Goal: Transaction & Acquisition: Book appointment/travel/reservation

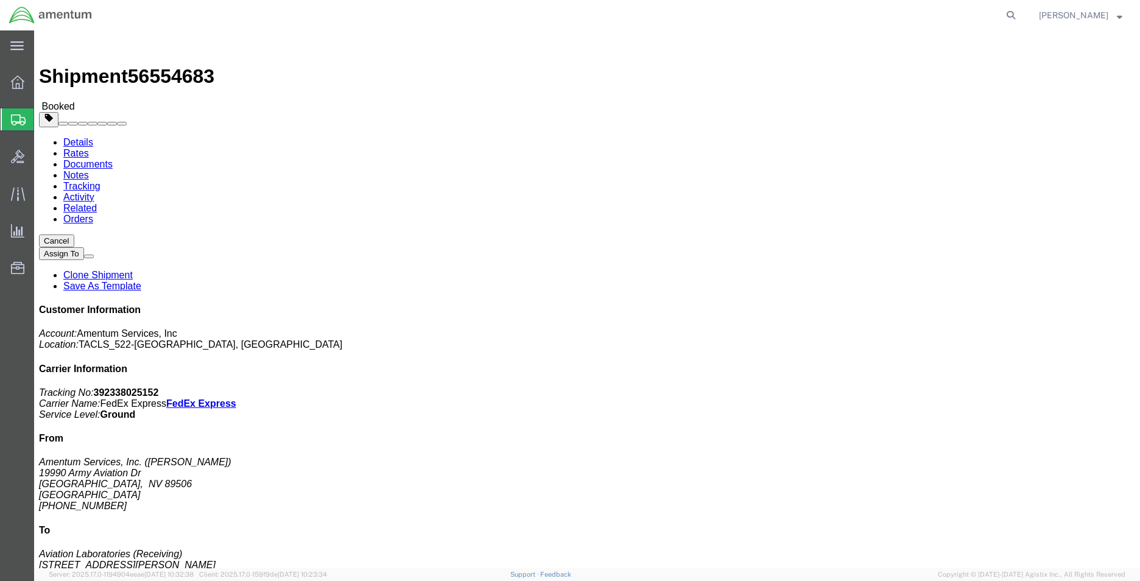
click at [19, 117] on icon at bounding box center [18, 119] width 15 height 11
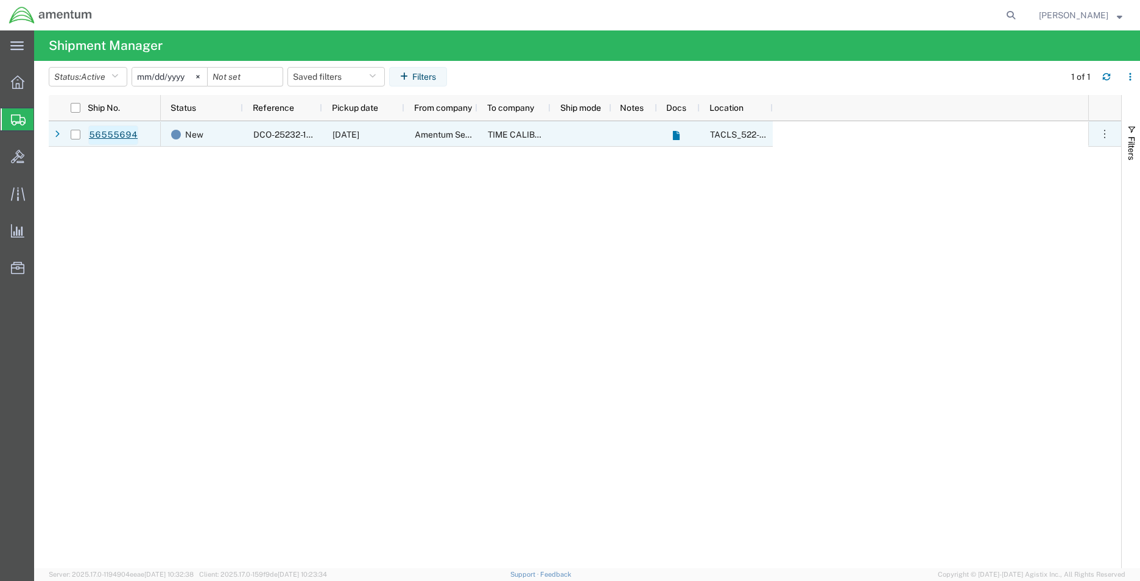
click at [131, 132] on link "56555694" at bounding box center [113, 134] width 50 height 19
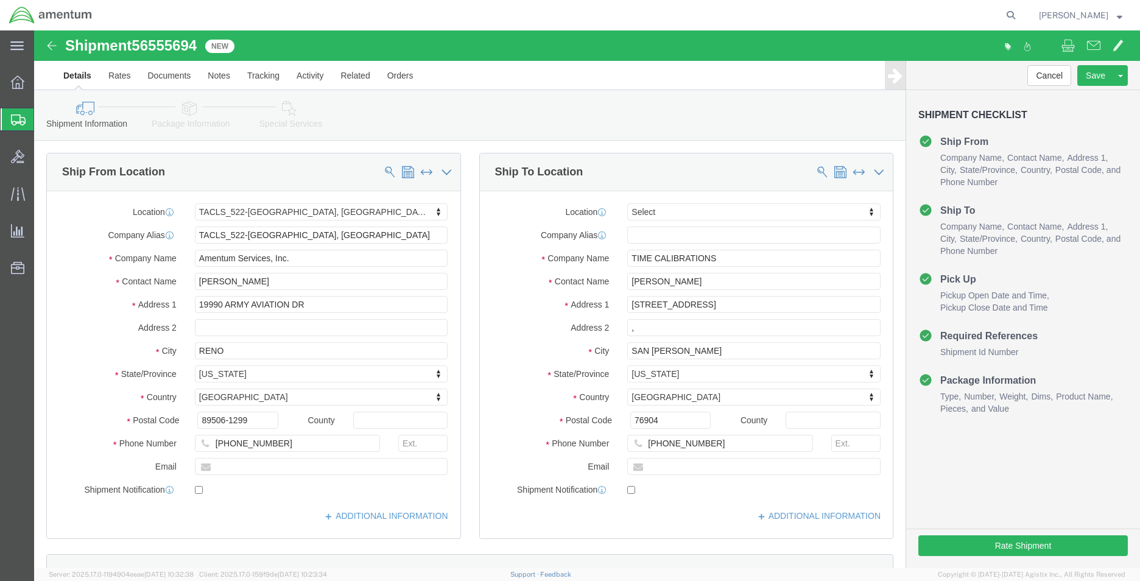
select select "42690"
select select
click button "Rate Shipment"
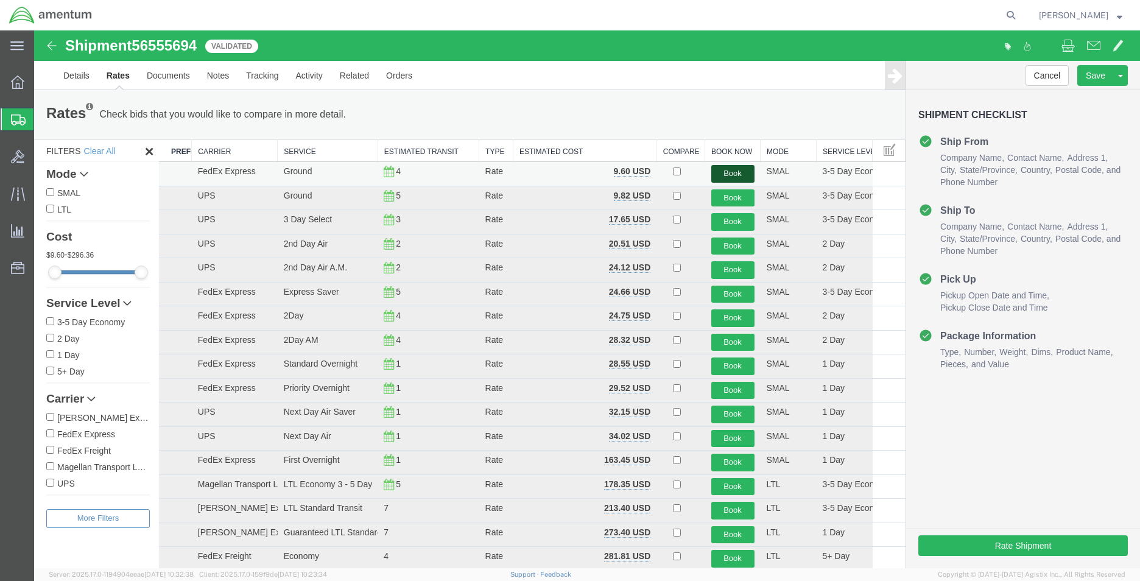
click at [726, 174] on button "Book" at bounding box center [732, 174] width 43 height 18
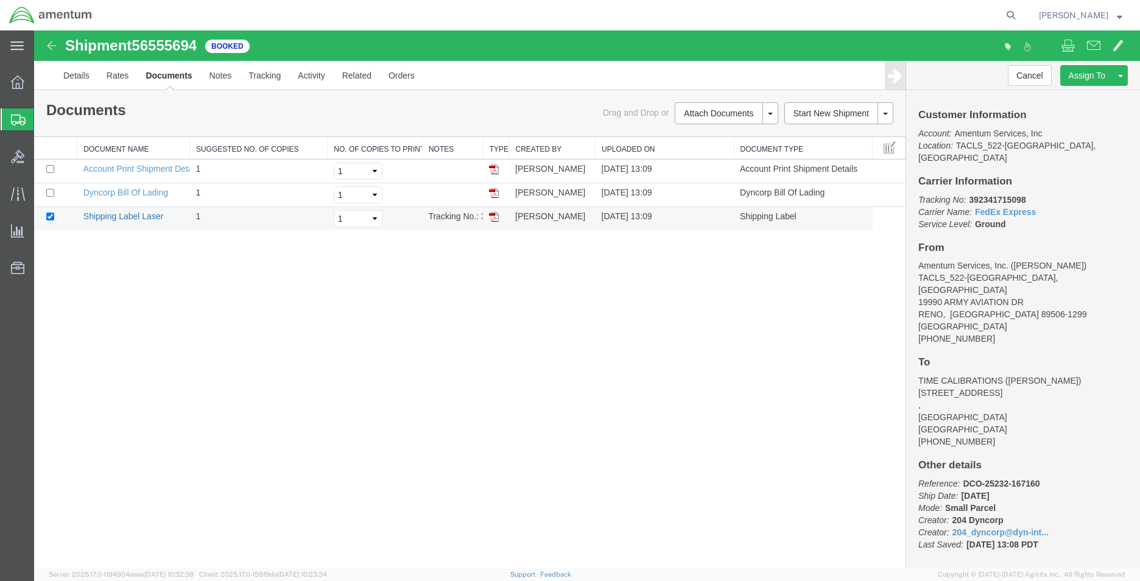
click at [153, 213] on link "Shipping Label Laser" at bounding box center [123, 216] width 80 height 10
click at [22, 77] on icon at bounding box center [17, 81] width 13 height 13
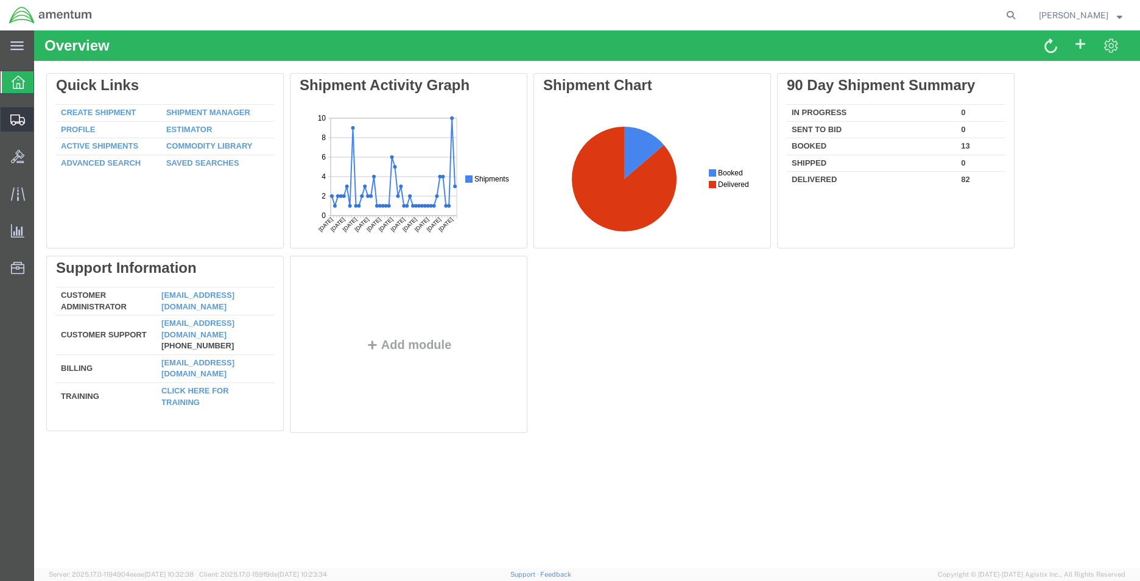
click at [21, 113] on svg-icon at bounding box center [17, 119] width 15 height 12
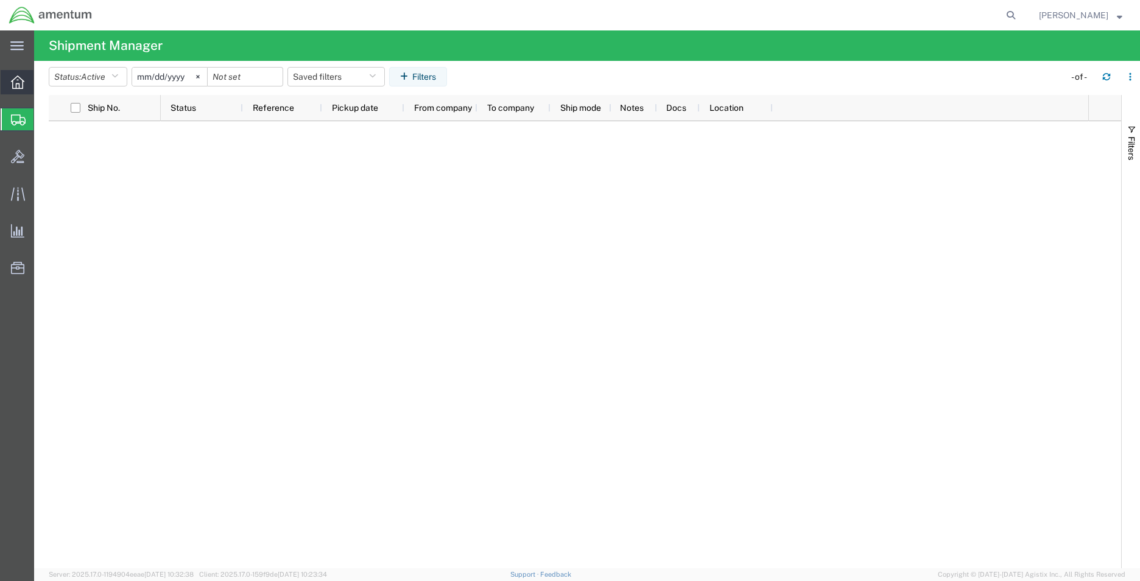
click at [28, 85] on div at bounding box center [18, 82] width 34 height 24
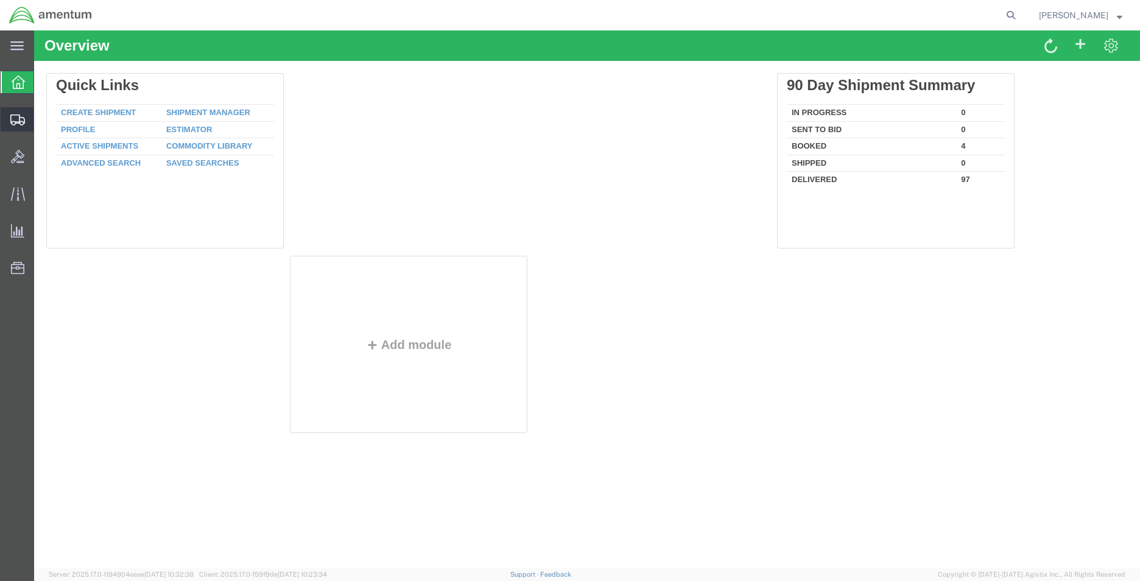
click at [19, 114] on icon at bounding box center [17, 119] width 15 height 11
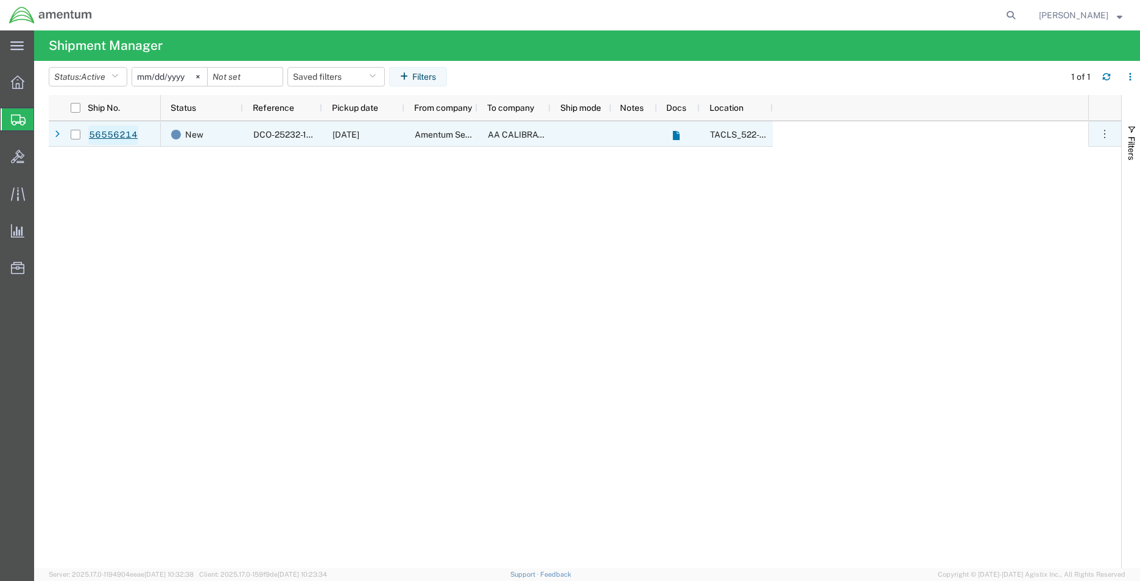
click at [103, 132] on link "56556214" at bounding box center [113, 134] width 50 height 19
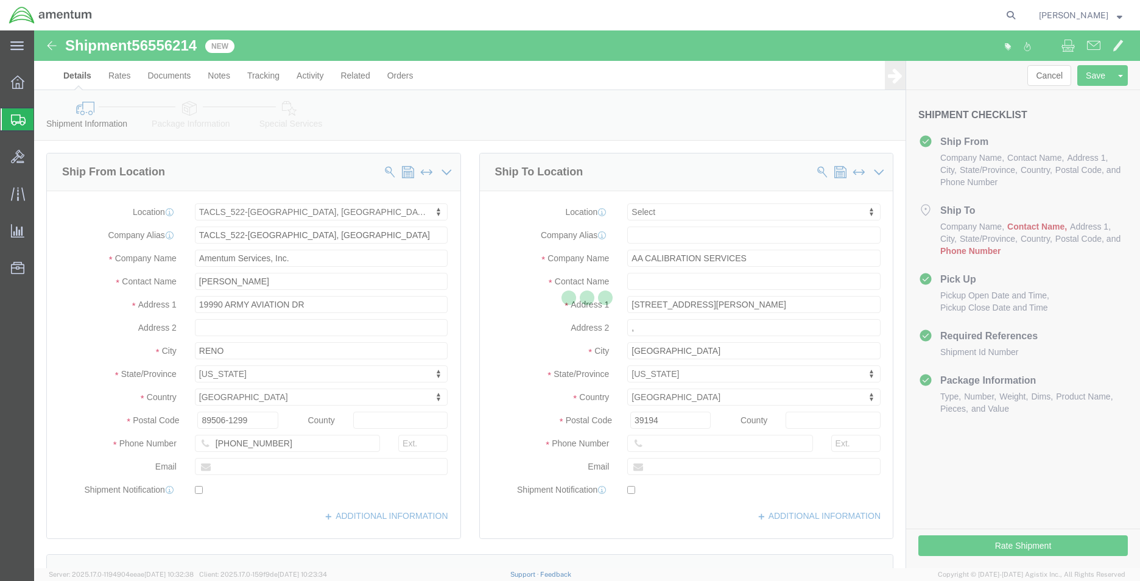
select select "42690"
select select
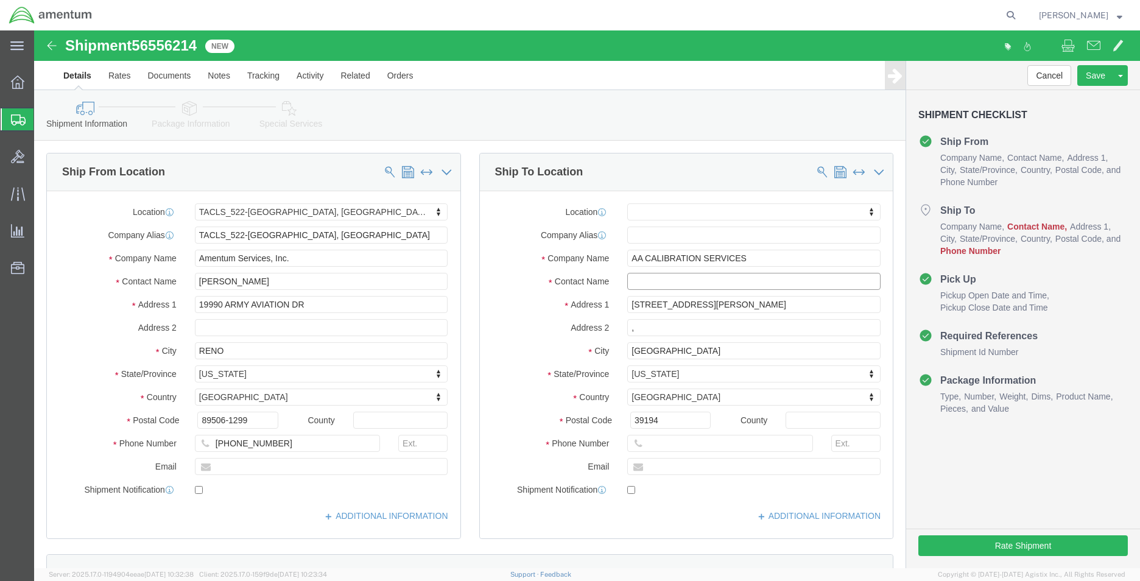
click input "text"
click input "[PERSON_NAME]"
type input "[PERSON_NAME]"
click input "text"
paste input "[PHONE_NUMBER]"
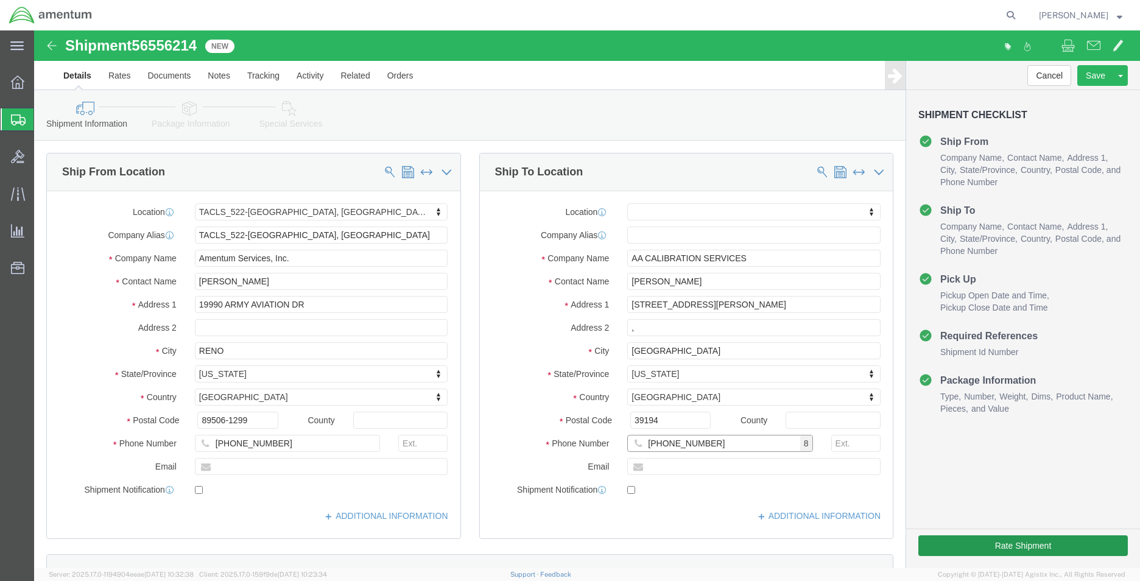
type input "[PHONE_NUMBER]"
click button "Rate Shipment"
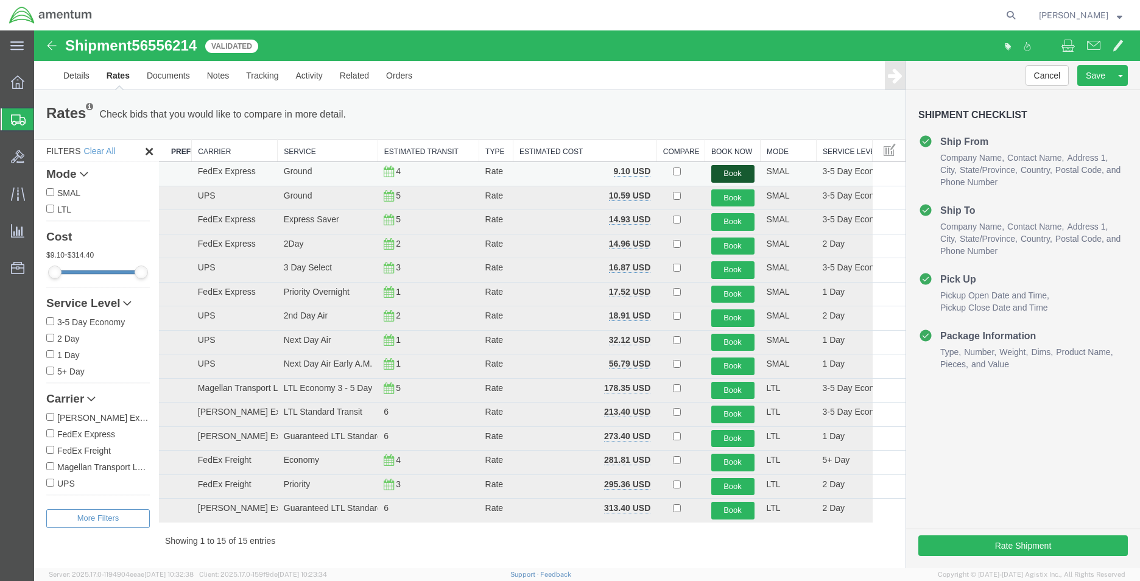
click at [739, 175] on button "Book" at bounding box center [732, 174] width 43 height 18
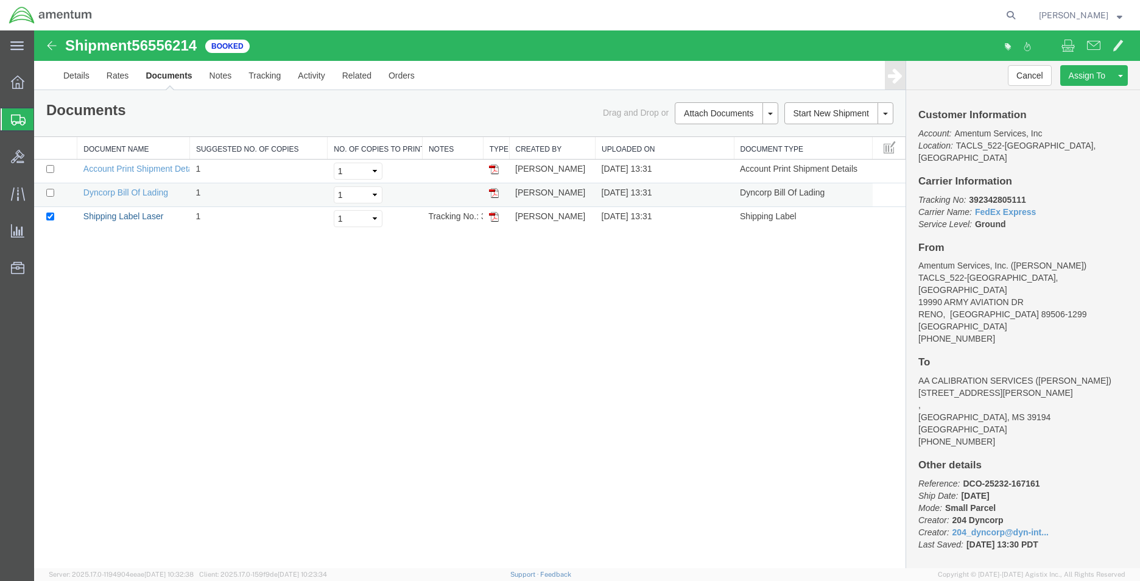
drag, startPoint x: 139, startPoint y: 215, endPoint x: 191, endPoint y: 197, distance: 54.7
click at [139, 215] on link "Shipping Label Laser" at bounding box center [123, 216] width 80 height 10
click at [21, 85] on icon at bounding box center [17, 81] width 13 height 13
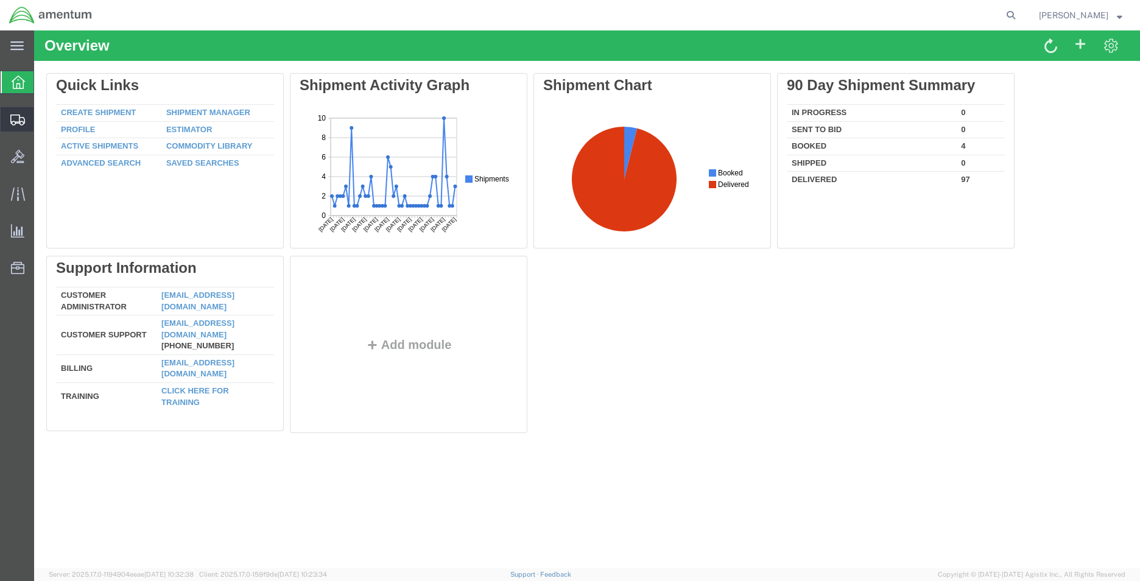
click at [16, 124] on icon at bounding box center [17, 119] width 15 height 11
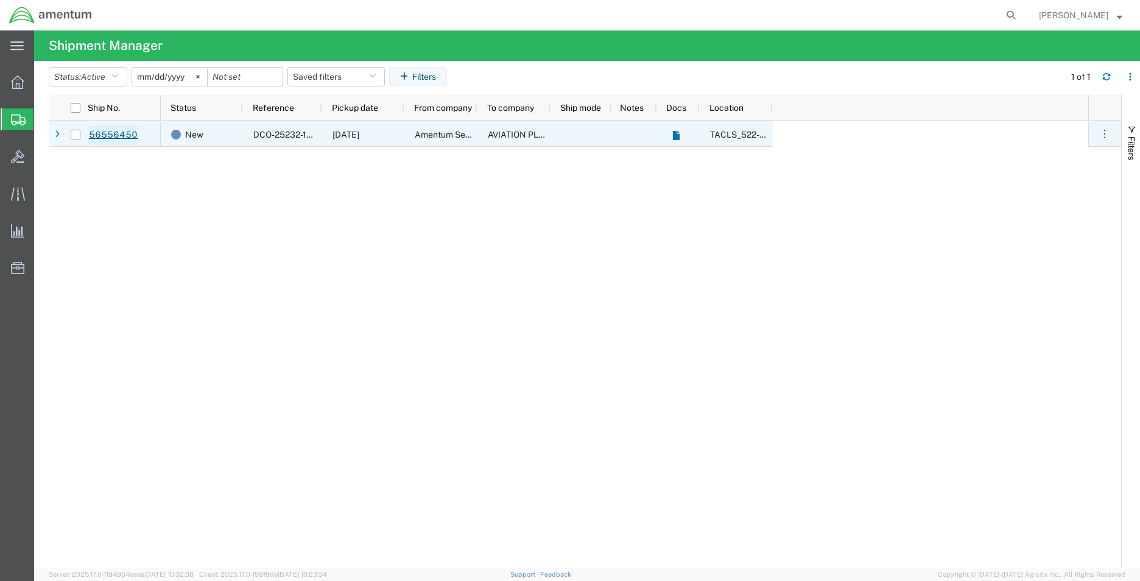
click at [122, 131] on link "56556450" at bounding box center [113, 134] width 50 height 19
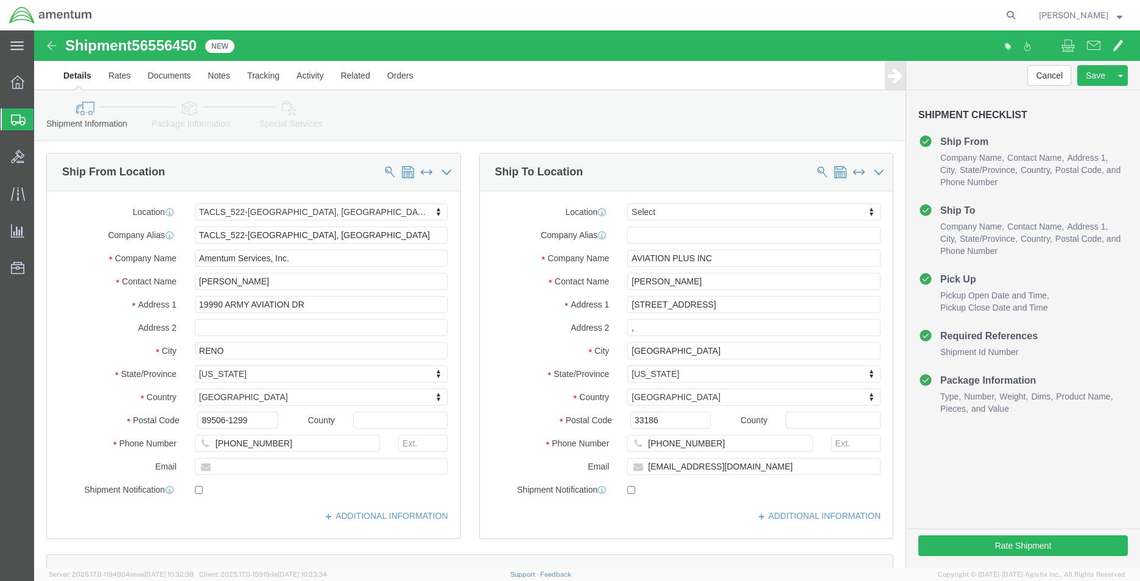
select select "42690"
select select
click button "Rate Shipment"
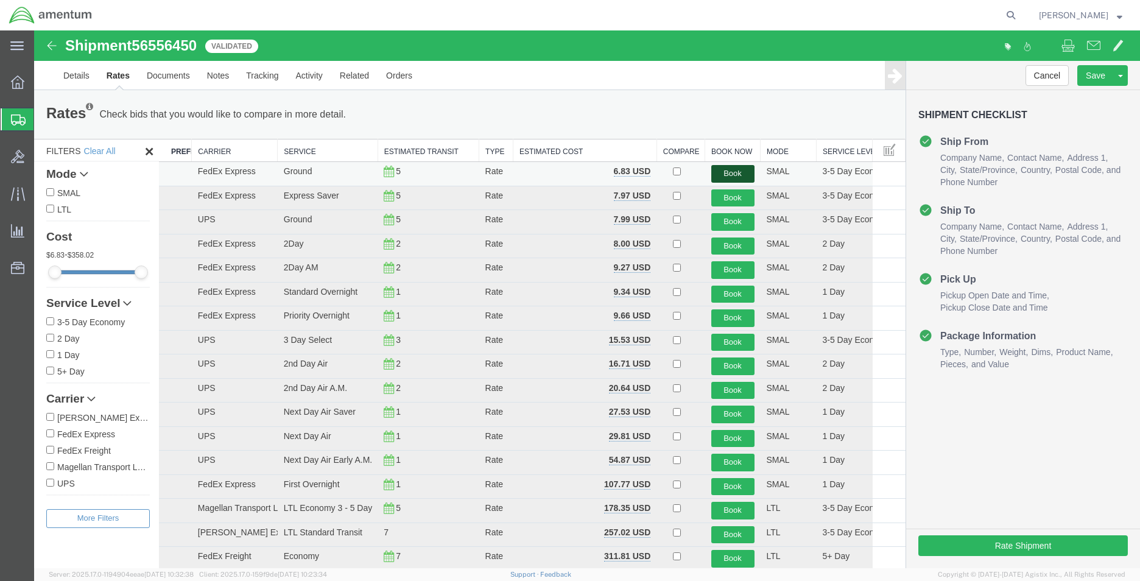
click at [716, 170] on button "Book" at bounding box center [732, 174] width 43 height 18
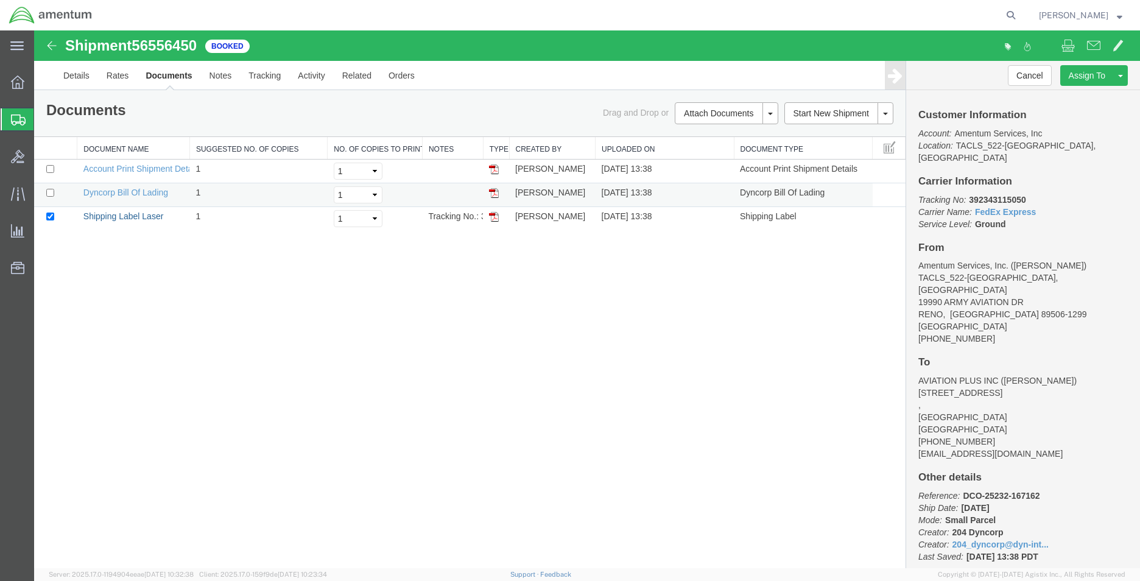
drag, startPoint x: 139, startPoint y: 212, endPoint x: 155, endPoint y: 203, distance: 19.1
click at [139, 212] on link "Shipping Label Laser" at bounding box center [123, 216] width 80 height 10
click at [14, 85] on icon at bounding box center [17, 81] width 13 height 13
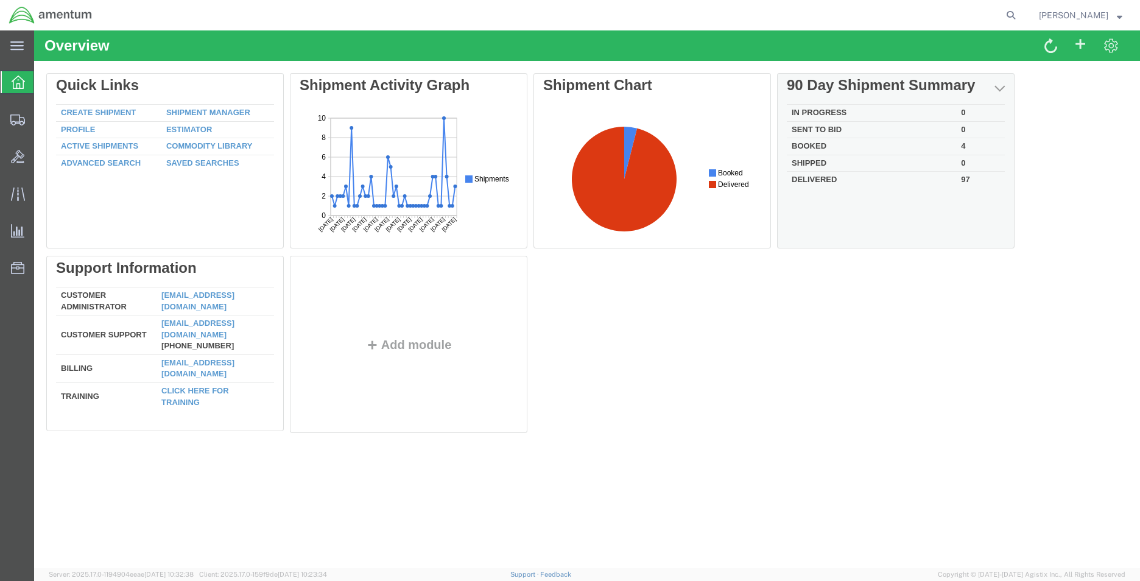
click at [819, 151] on td "Booked" at bounding box center [870, 146] width 169 height 17
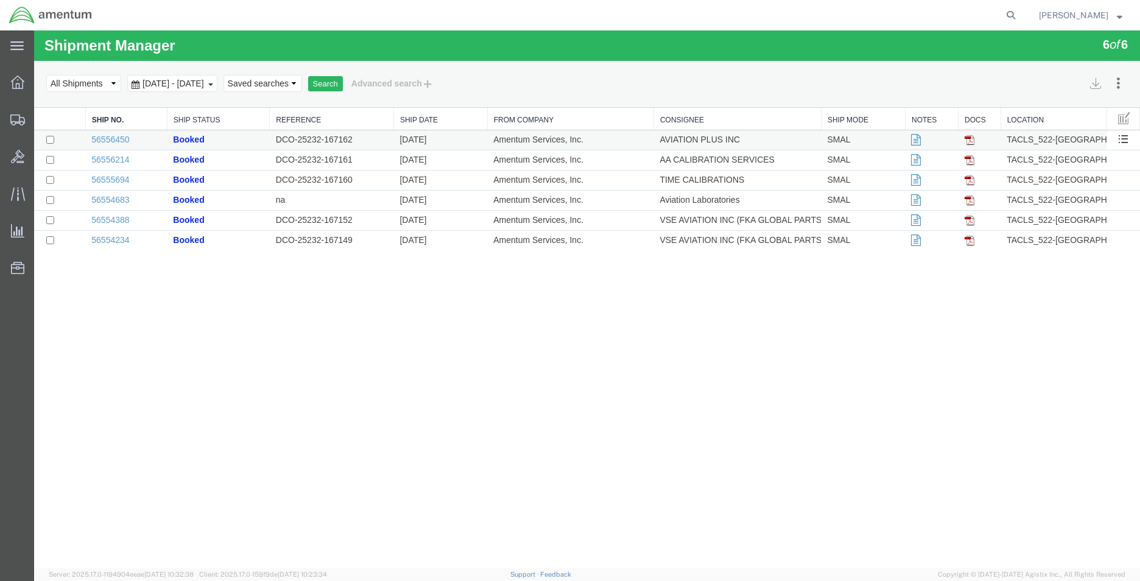
click at [120, 144] on td "56556450" at bounding box center [126, 140] width 82 height 20
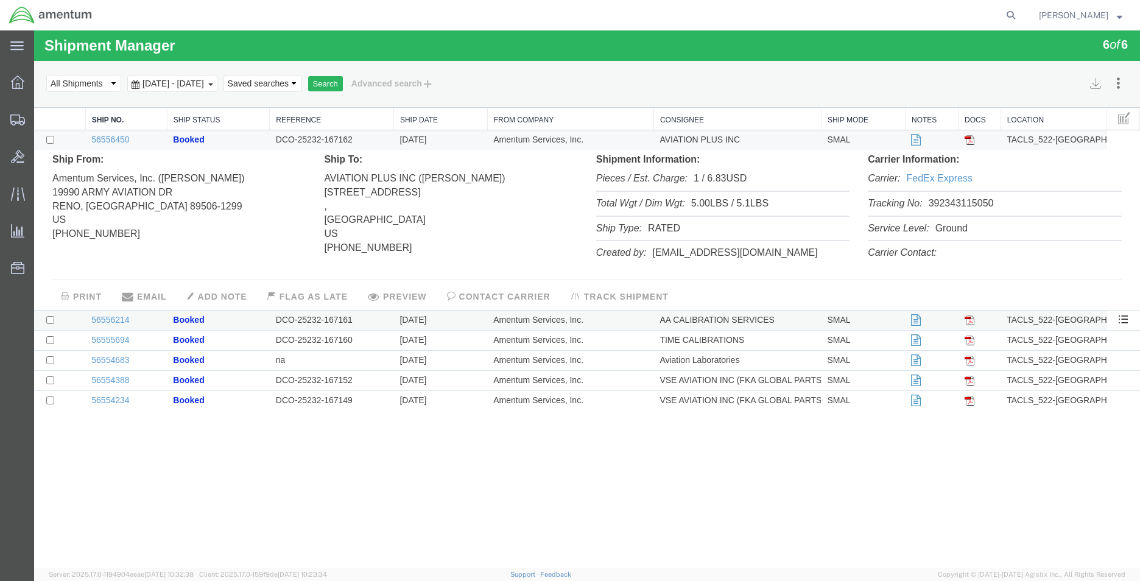
click at [219, 324] on td "Booked" at bounding box center [218, 320] width 102 height 20
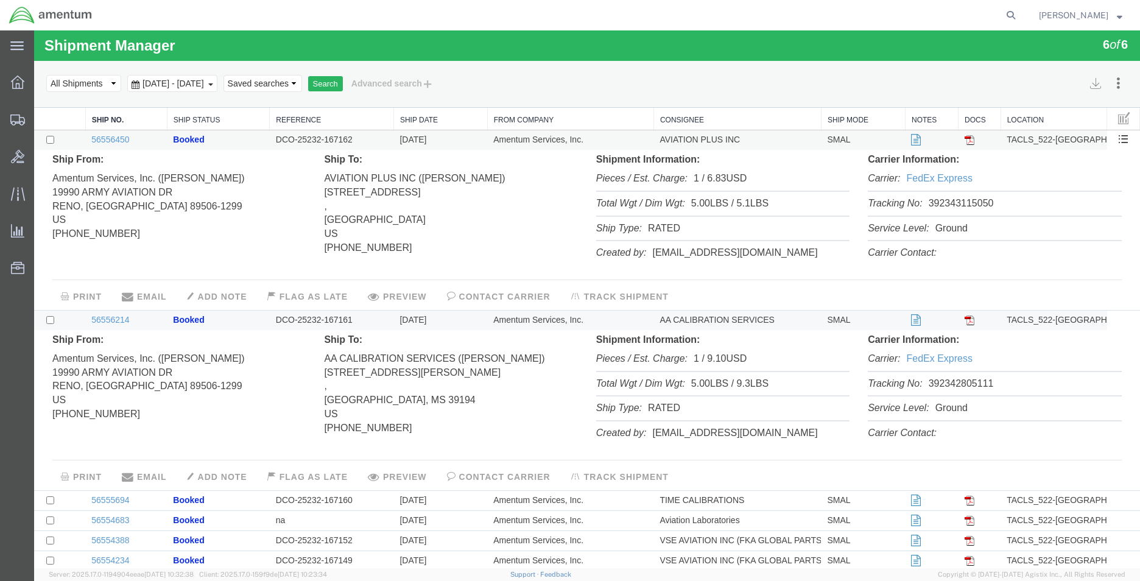
click at [215, 142] on td "Booked" at bounding box center [218, 140] width 102 height 20
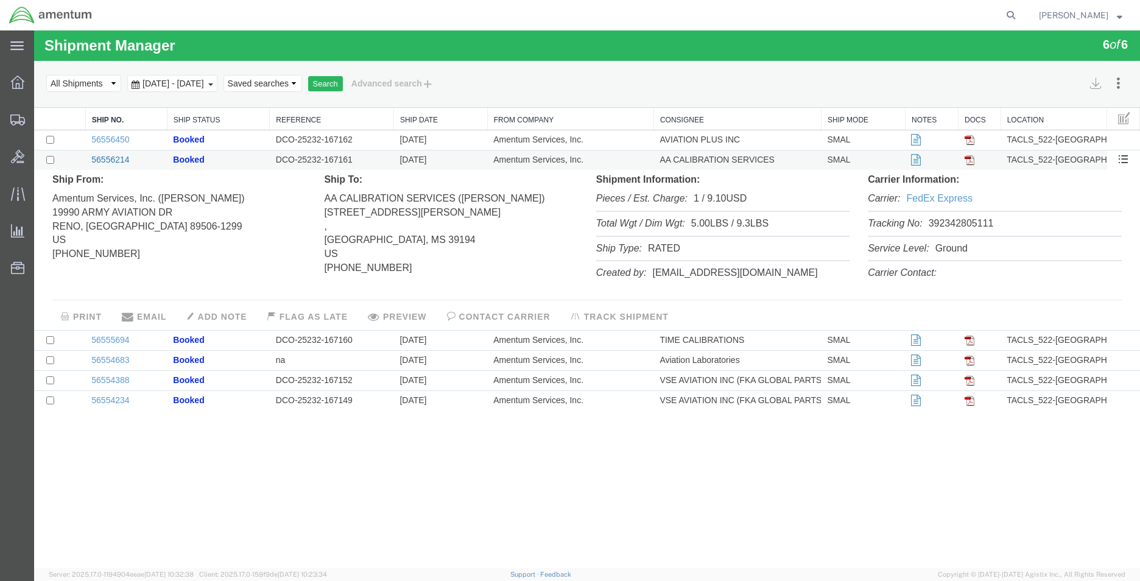
click at [122, 163] on link "56556214" at bounding box center [110, 160] width 38 height 10
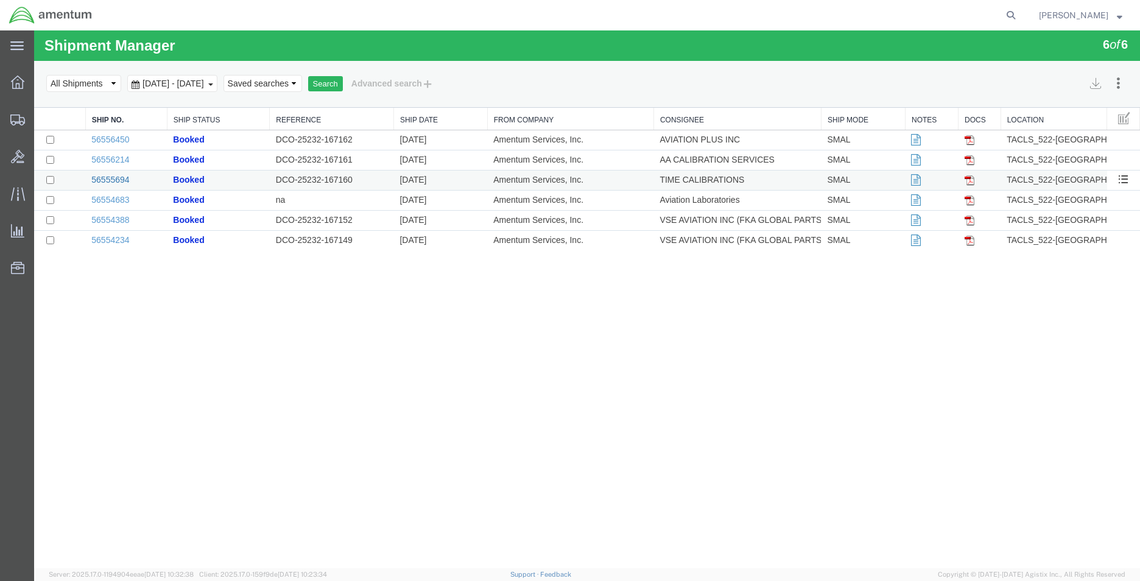
click at [125, 179] on link "56555694" at bounding box center [110, 180] width 38 height 10
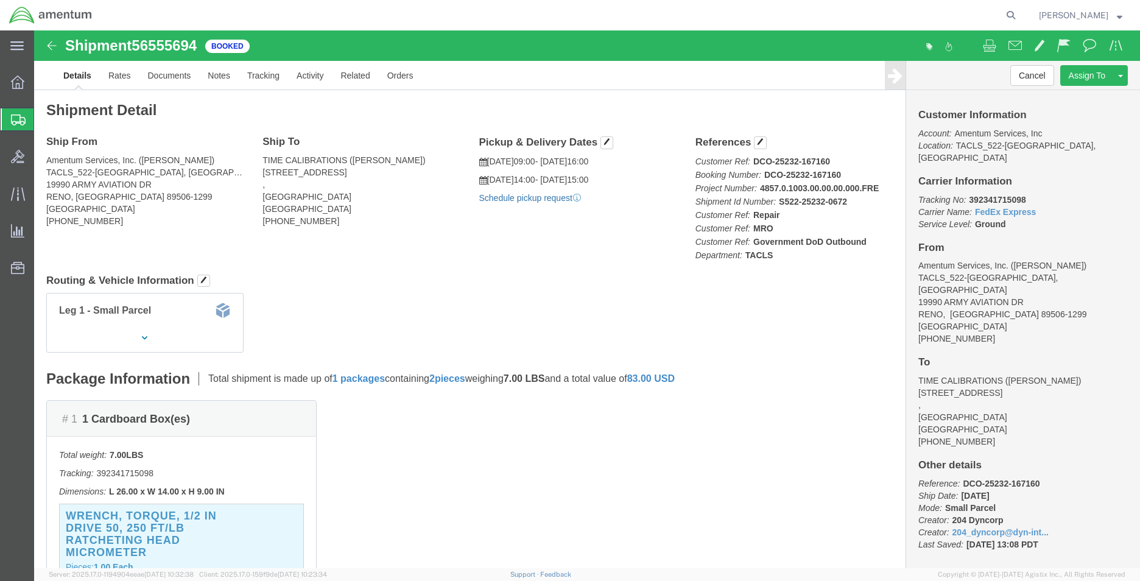
drag, startPoint x: 551, startPoint y: 200, endPoint x: 517, endPoint y: 170, distance: 45.7
click link "Schedule pickup request"
